Goal: Task Accomplishment & Management: Manage account settings

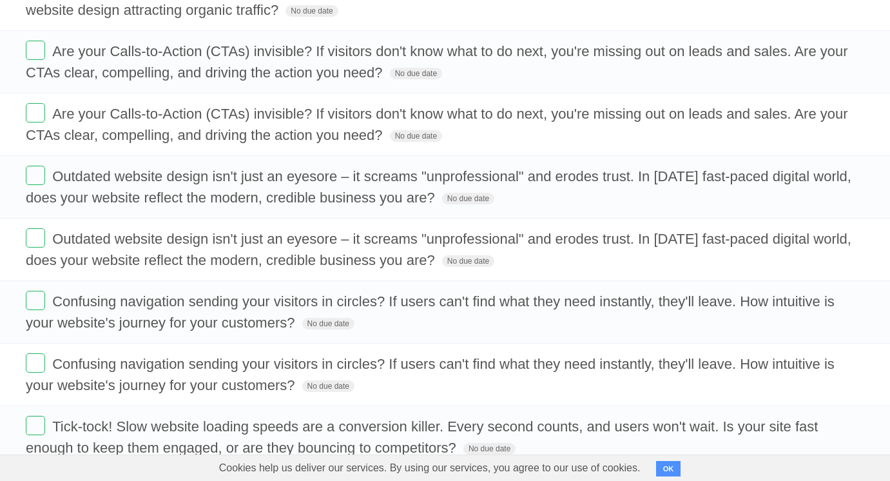
scroll to position [776, 0]
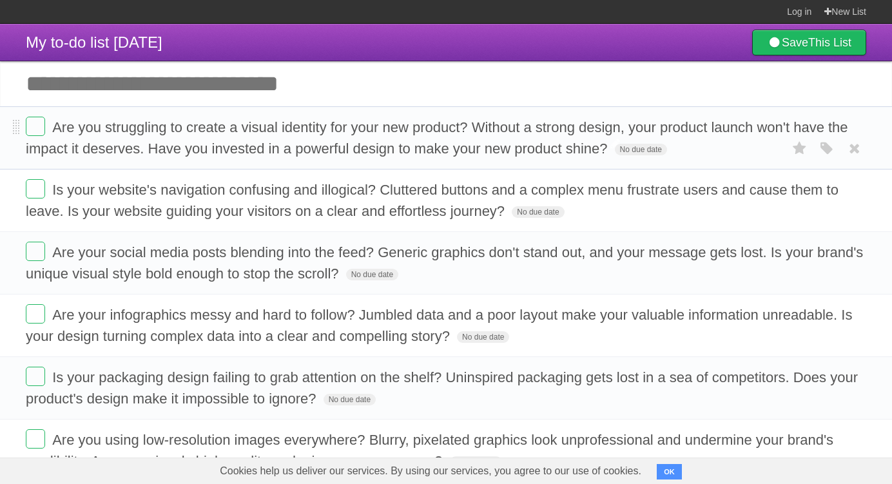
click at [61, 127] on span "Are you struggling to create a visual identity for your new product? Without a …" at bounding box center [437, 137] width 823 height 37
click at [193, 195] on span "Is your website's navigation confusing and illogical? Cluttered buttons and a c…" at bounding box center [432, 200] width 813 height 37
click at [171, 271] on span "Are your social media posts blending into the feed? Generic graphics don't stan…" at bounding box center [444, 262] width 837 height 37
click at [176, 328] on form "Are your infographics messy and hard to follow? Jumbled data and a poor layout …" at bounding box center [446, 325] width 841 height 43
click at [206, 322] on span "Are your infographics messy and hard to follow? Jumbled data and a poor layout …" at bounding box center [439, 325] width 827 height 37
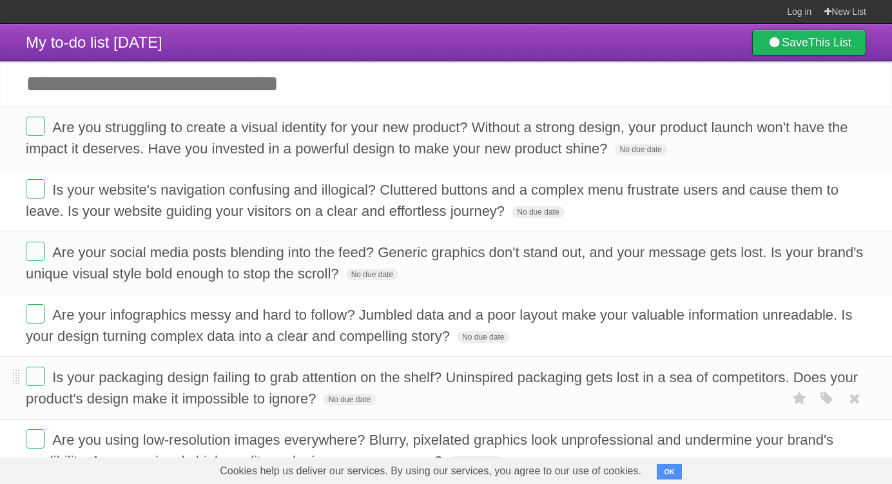
click at [126, 387] on form "Is your packaging design failing to grab attention on the shelf? Uninspired pac…" at bounding box center [446, 388] width 841 height 43
click at [142, 386] on span "Is your packaging design failing to grab attention on the shelf? Uninspired pac…" at bounding box center [442, 387] width 832 height 37
click at [129, 148] on span "Are you struggling to create a visual identity for your new product? Without a …" at bounding box center [437, 137] width 823 height 37
click at [138, 225] on li "Is your website's navigation confusing and illogical? Cluttered buttons and a c…" at bounding box center [446, 200] width 892 height 63
click at [136, 198] on span "Is your website's navigation confusing and illogical? Cluttered buttons and a c…" at bounding box center [432, 200] width 813 height 37
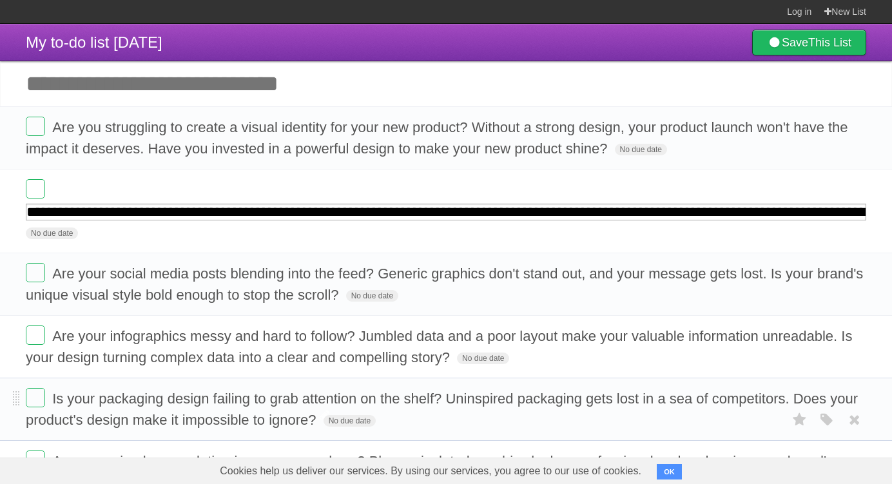
click at [119, 414] on li "Is your packaging design failing to grab attention on the shelf? Uninspired pac…" at bounding box center [446, 409] width 892 height 63
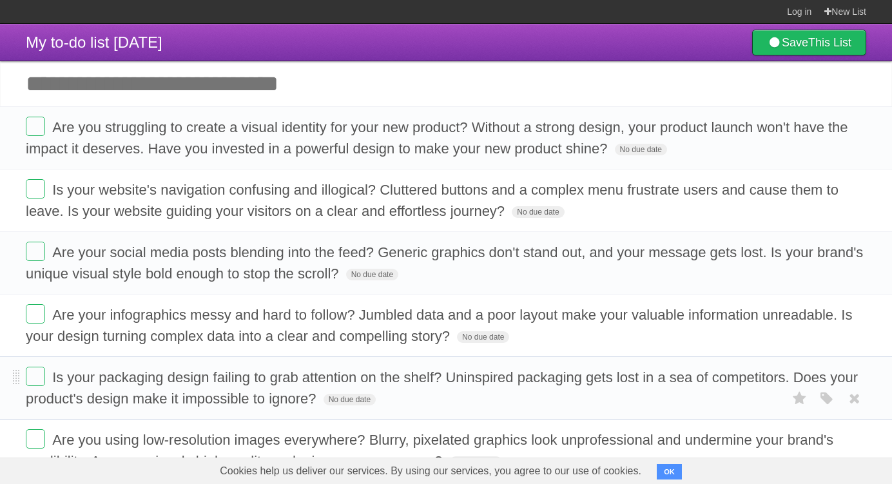
click at [126, 391] on form "Is your packaging design failing to grab attention on the shelf? Uninspired pac…" at bounding box center [446, 388] width 841 height 43
click at [131, 379] on span "Is your packaging design failing to grab attention on the shelf? Uninspired pac…" at bounding box center [442, 387] width 832 height 37
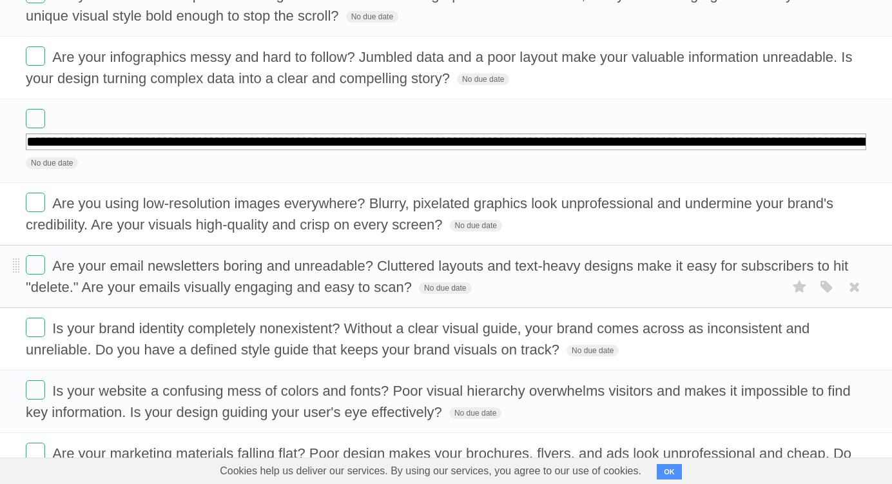
scroll to position [322, 0]
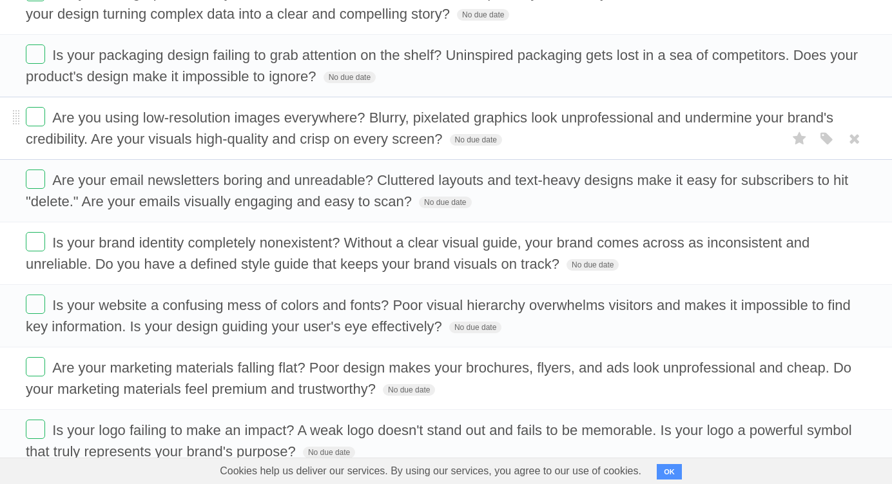
click at [104, 115] on span "Are you using low-resolution images everywhere? Blurry, pixelated graphics look…" at bounding box center [430, 128] width 808 height 37
click at [144, 181] on span "Are your email newsletters boring and unreadable? Cluttered layouts and text-he…" at bounding box center [437, 190] width 823 height 37
click at [124, 250] on span "Is your brand identity completely nonexistent? Without a clear visual guide, yo…" at bounding box center [418, 253] width 784 height 37
click at [186, 325] on span "Is your website a confusing mess of colors and fonts? Poor visual hierarchy ove…" at bounding box center [438, 315] width 825 height 37
click at [115, 367] on span "Are your marketing materials falling flat? Poor design makes your brochures, fl…" at bounding box center [439, 378] width 826 height 37
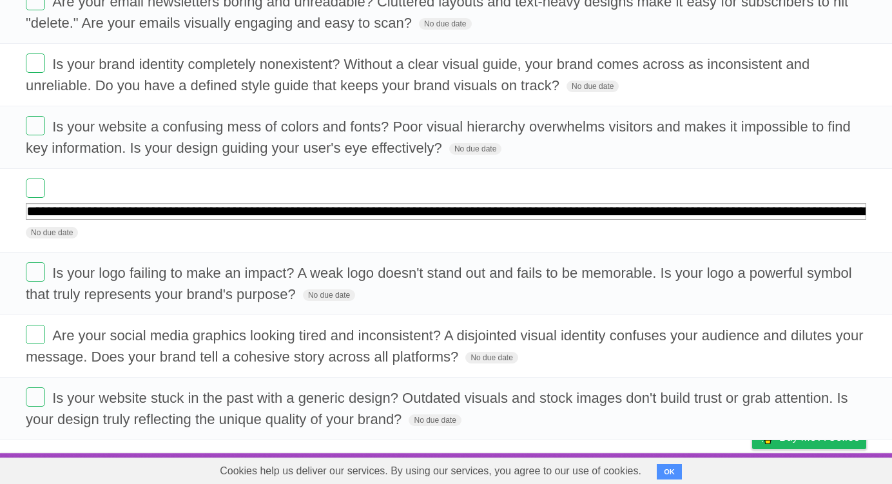
scroll to position [481, 0]
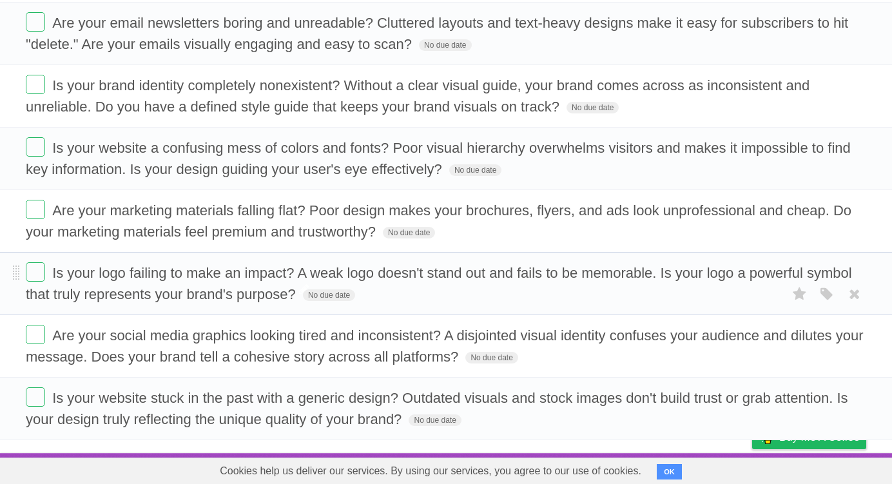
click at [123, 271] on span "Is your logo failing to make an impact? A weak logo doesn't stand out and fails…" at bounding box center [439, 283] width 827 height 37
click at [306, 353] on span "Are your social media graphics looking tired and inconsistent? A disjointed vis…" at bounding box center [445, 346] width 838 height 37
click at [191, 413] on span "Is your website stuck in the past with a generic design? Outdated visuals and s…" at bounding box center [437, 408] width 823 height 37
